Goal: Information Seeking & Learning: Find specific fact

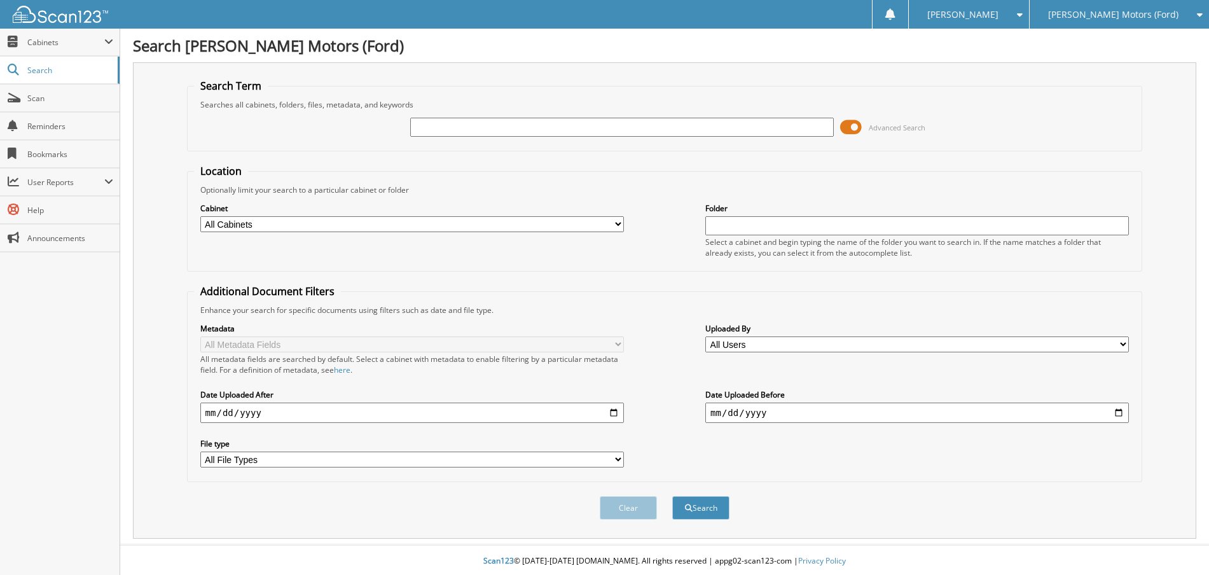
click at [460, 131] on input "text" at bounding box center [621, 127] width 423 height 19
paste input "[US_VEHICLE_IDENTIFICATION_NUMBER]"
type input "[US_VEHICLE_IDENTIFICATION_NUMBER]"
click at [690, 498] on button "Search" at bounding box center [700, 508] width 57 height 24
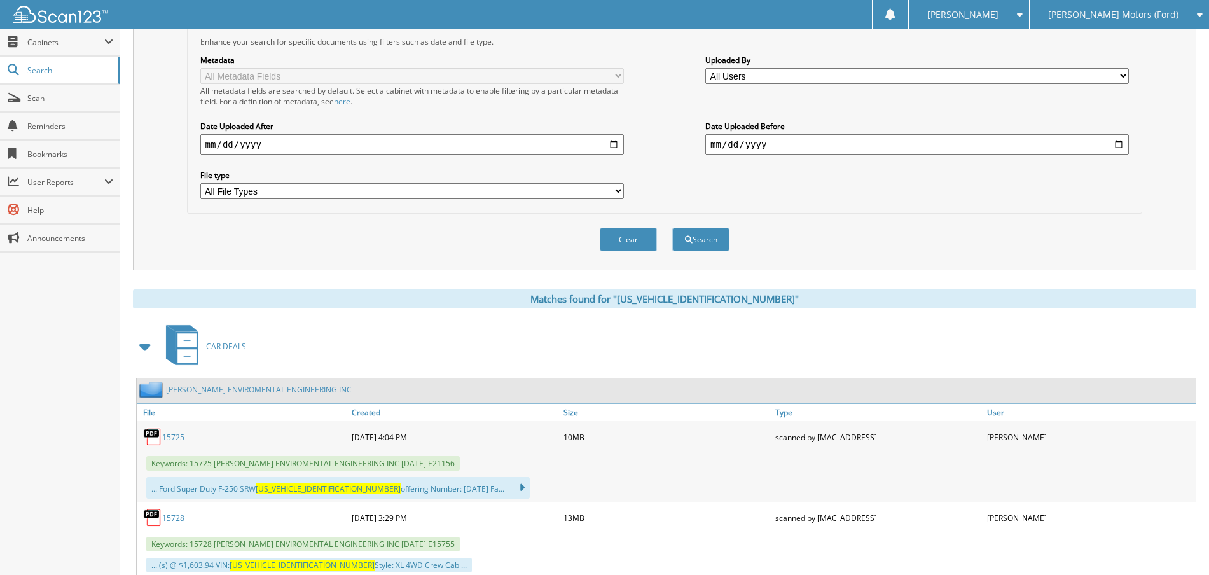
scroll to position [202, 0]
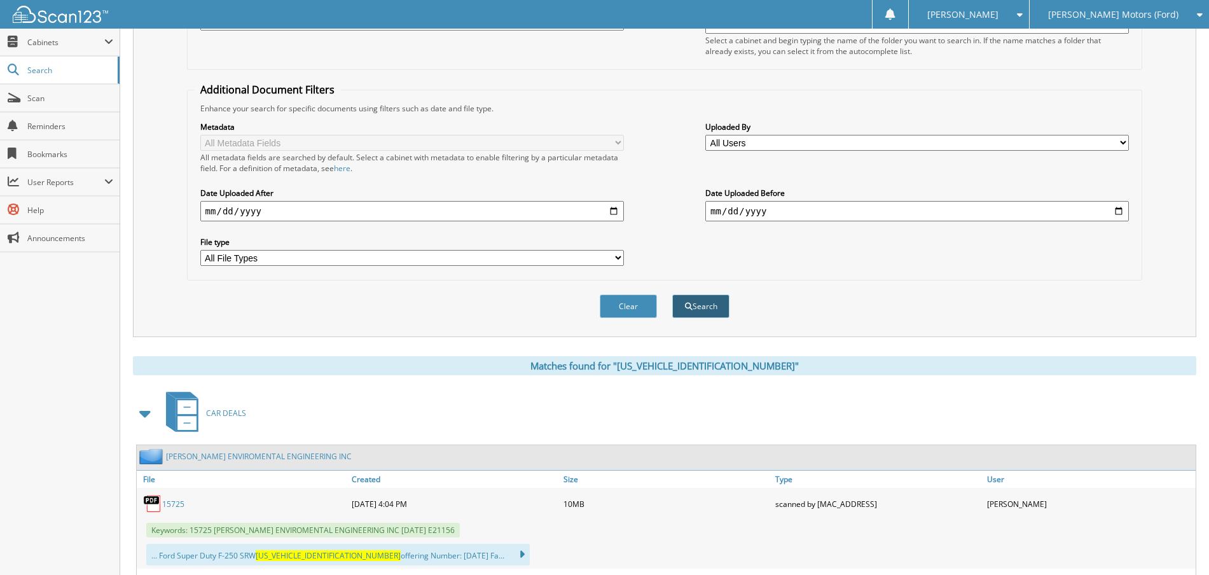
click at [697, 305] on button "Search" at bounding box center [700, 306] width 57 height 24
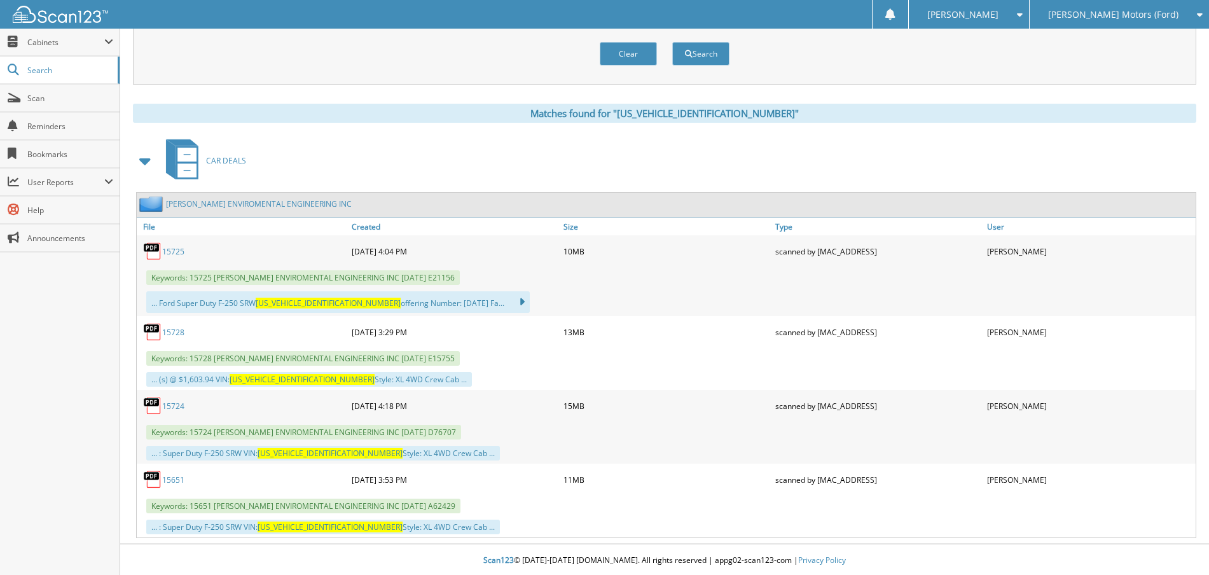
scroll to position [456, 0]
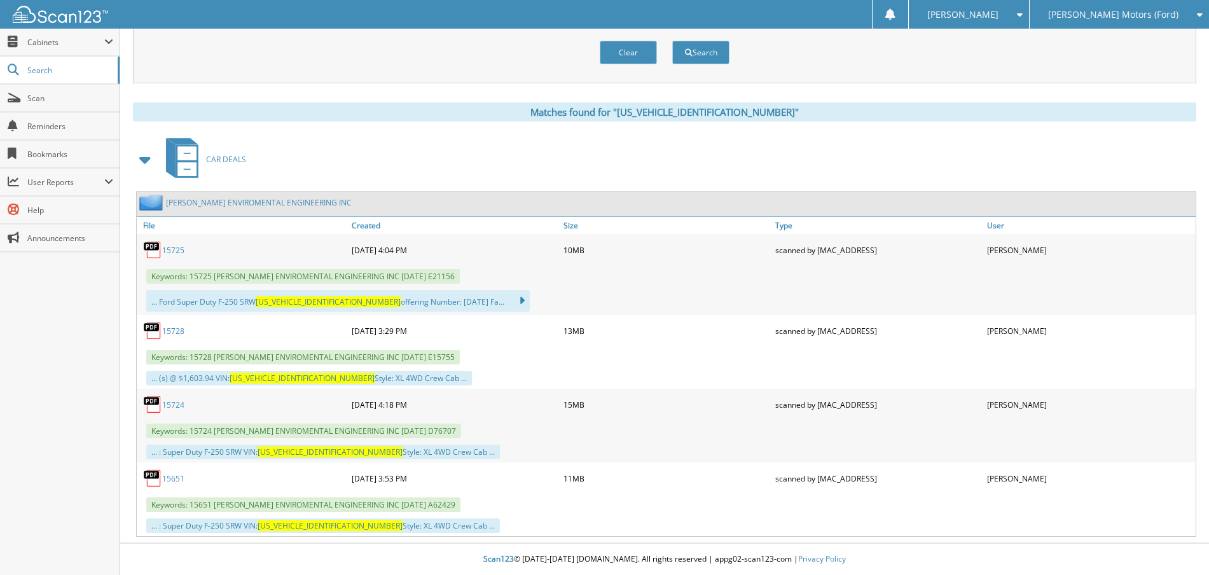
click at [147, 251] on img at bounding box center [152, 249] width 19 height 19
click at [152, 248] on img at bounding box center [152, 249] width 19 height 19
click at [292, 381] on span "[US_VEHICLE_IDENTIFICATION_NUMBER]" at bounding box center [301, 378] width 145 height 11
